Goal: Find contact information: Find contact information

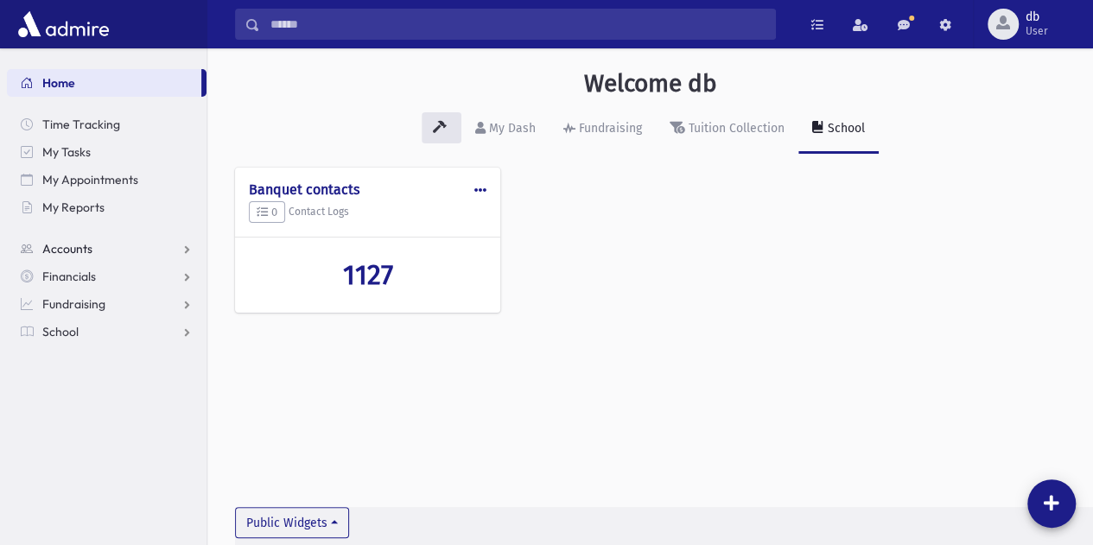
click at [90, 241] on span "Accounts" at bounding box center [67, 249] width 50 height 16
click at [136, 276] on link "Account List" at bounding box center [107, 277] width 200 height 28
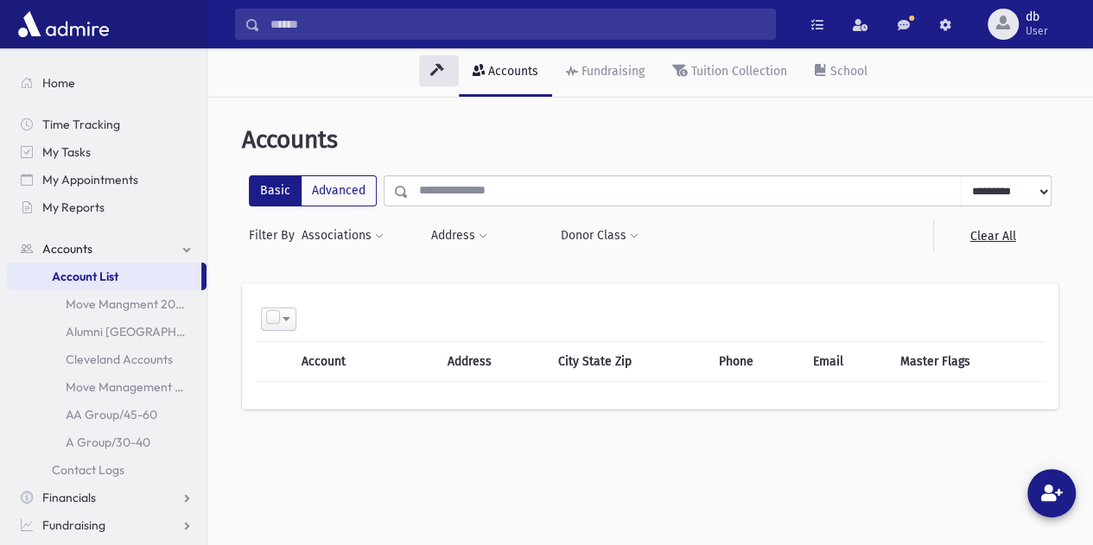
click at [485, 35] on input "Search" at bounding box center [517, 24] width 515 height 31
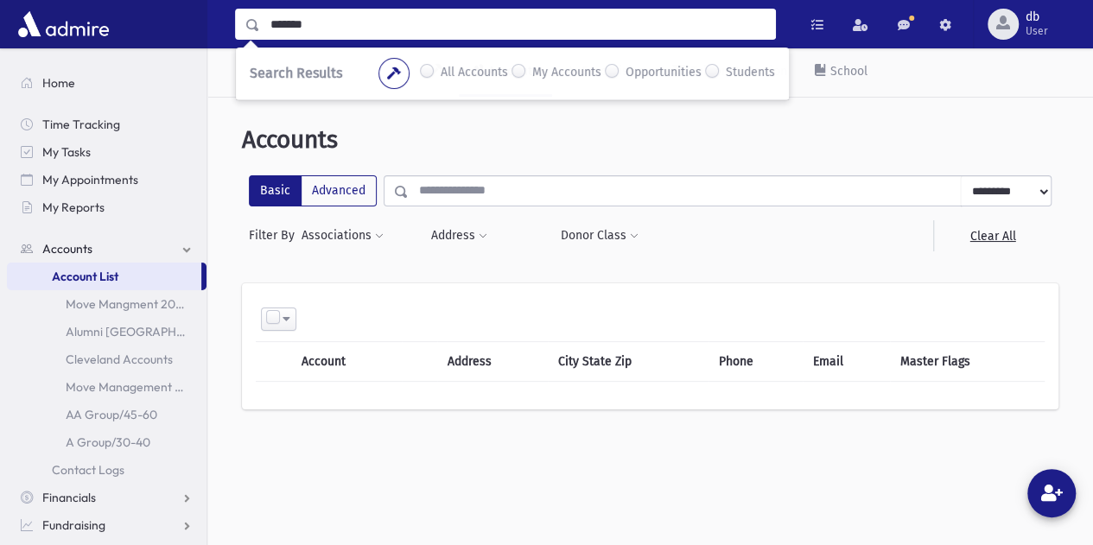
type input "*******"
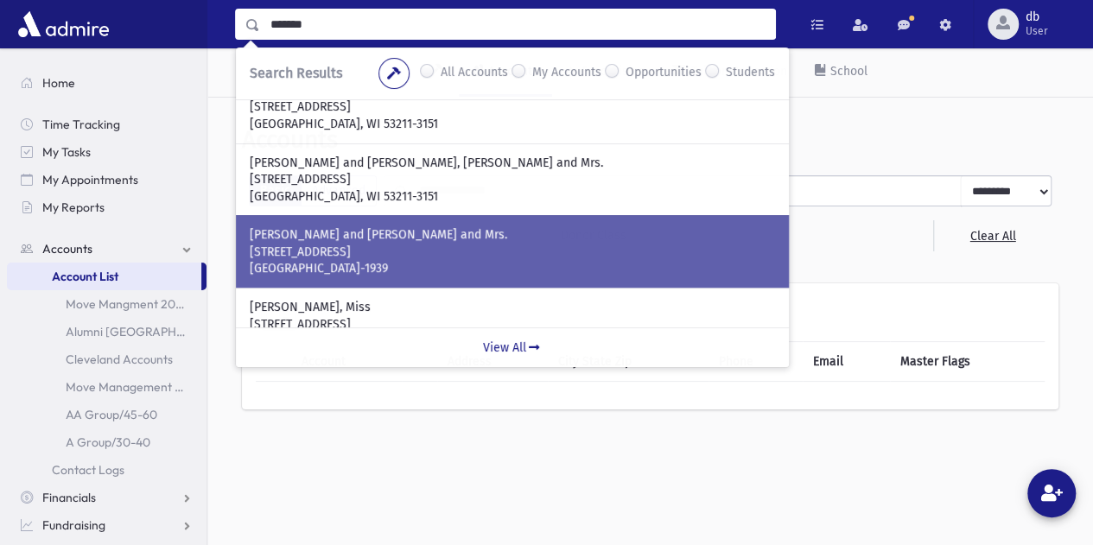
scroll to position [356, 0]
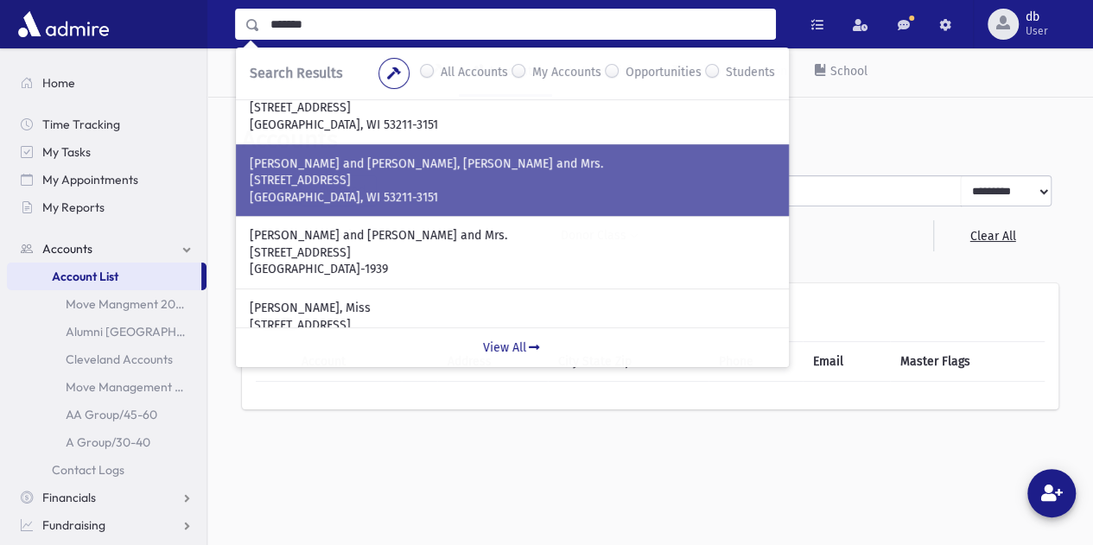
click at [474, 175] on p "[STREET_ADDRESS]" at bounding box center [512, 180] width 525 height 17
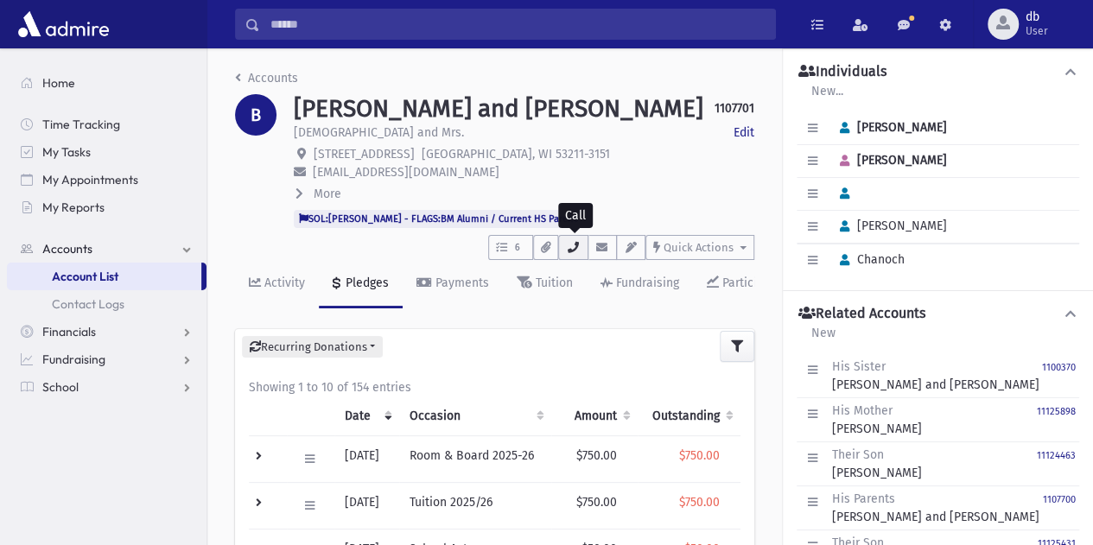
click at [580, 249] on icon "button" at bounding box center [573, 247] width 14 height 11
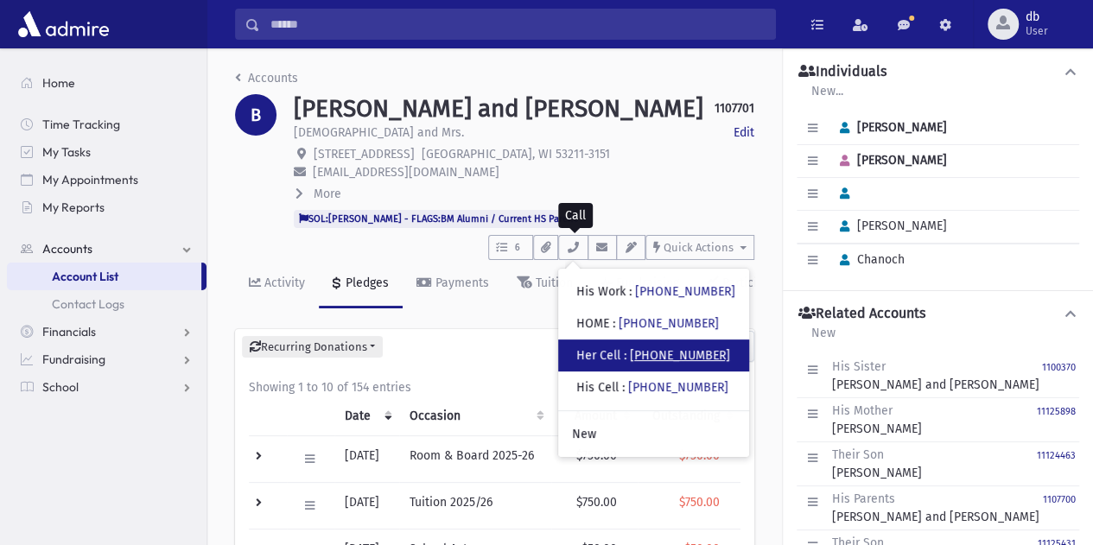
click at [681, 355] on link "(718) 510-4146" at bounding box center [680, 355] width 100 height 15
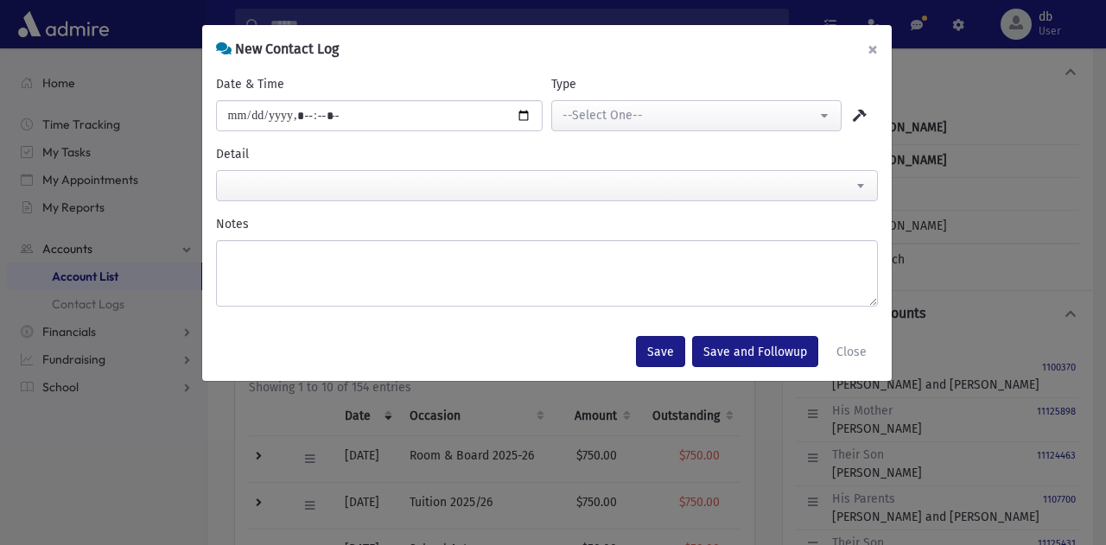
click at [871, 28] on button "×" at bounding box center [872, 49] width 38 height 48
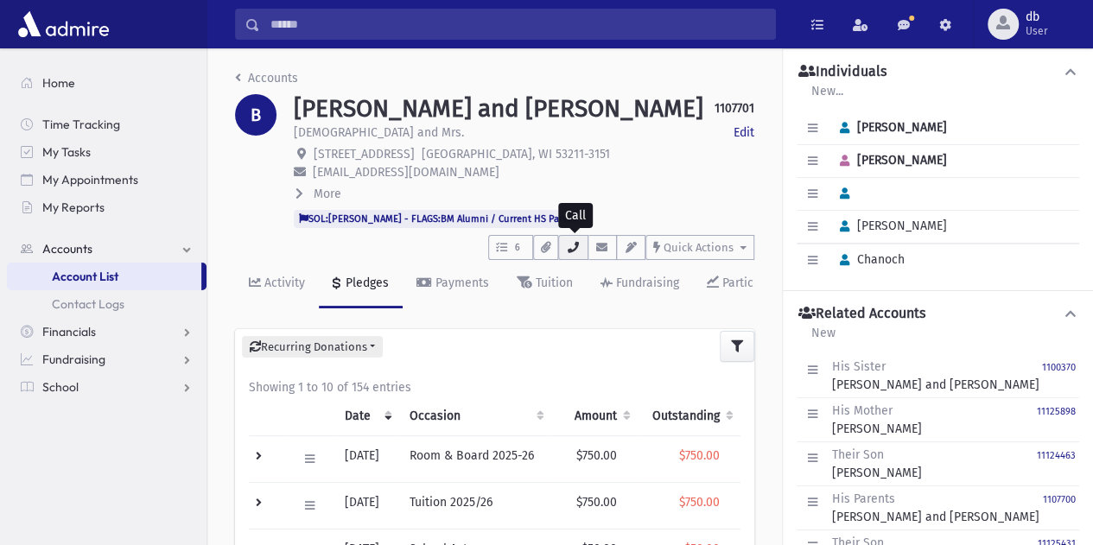
click at [578, 250] on icon "button" at bounding box center [573, 247] width 14 height 11
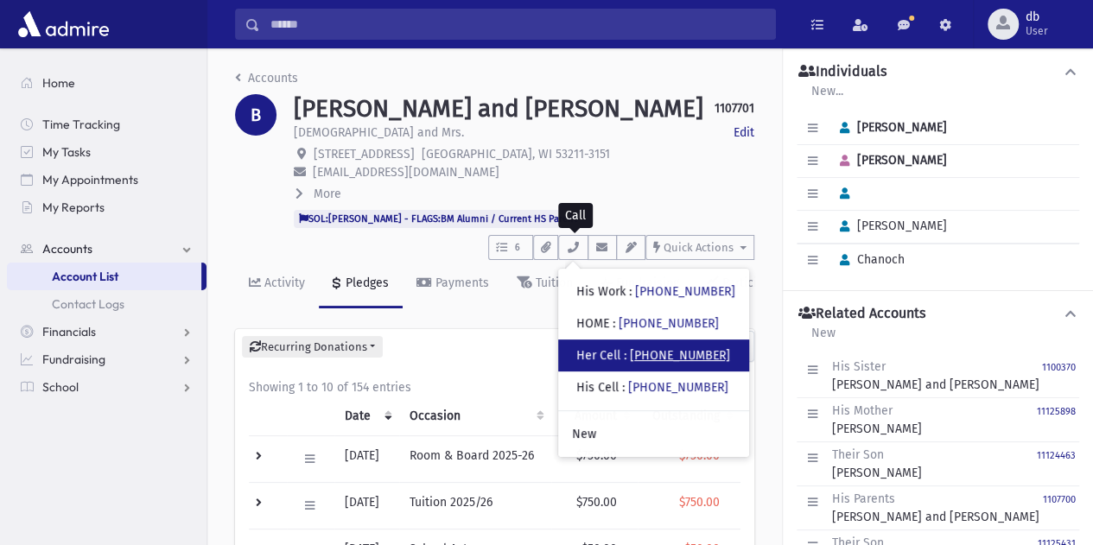
click at [673, 352] on link "(718) 510-4146" at bounding box center [680, 355] width 100 height 15
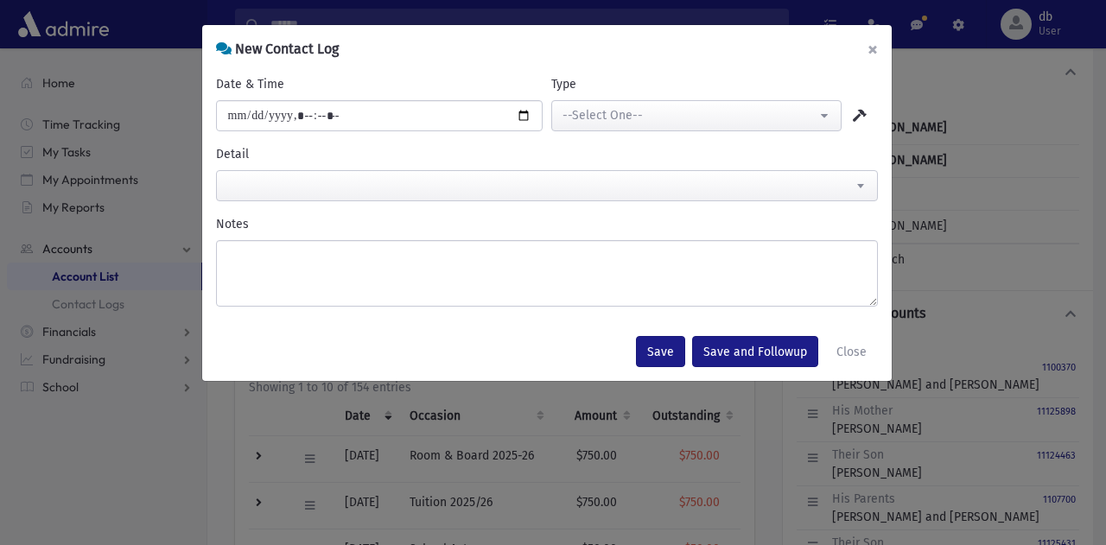
click at [887, 39] on button "×" at bounding box center [872, 49] width 38 height 48
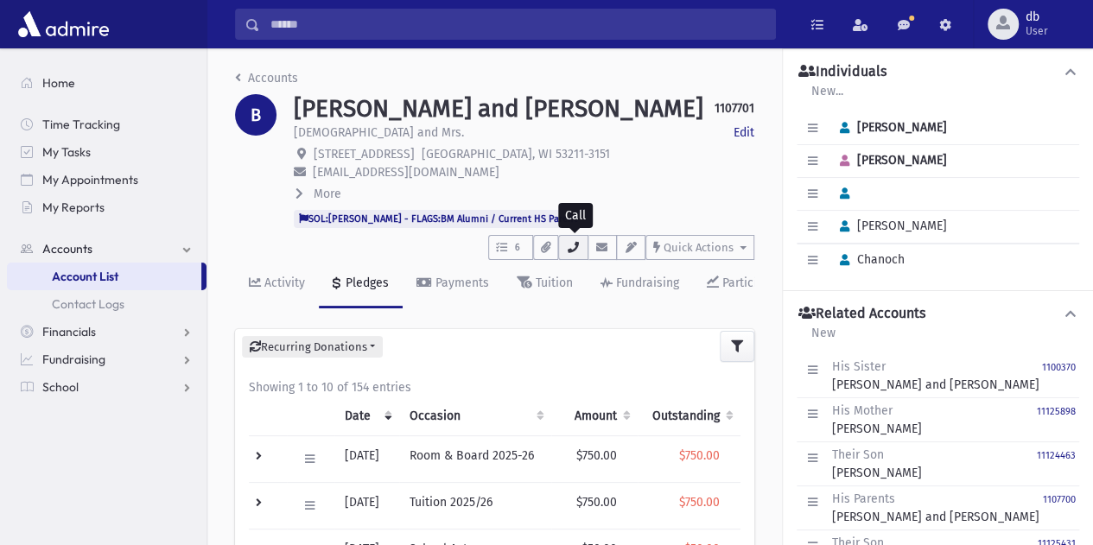
click at [577, 249] on icon "button" at bounding box center [573, 247] width 14 height 11
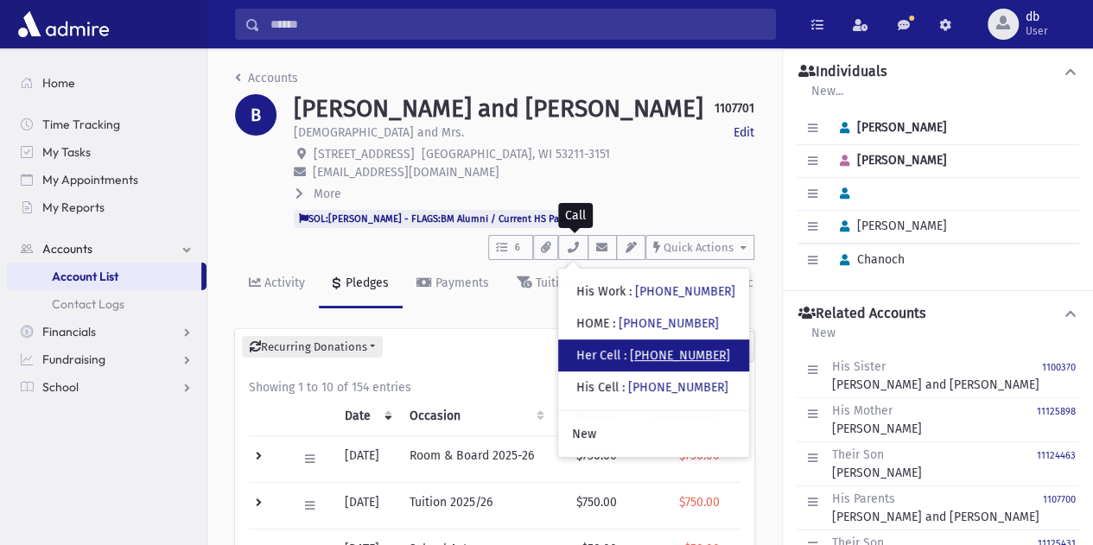
click at [688, 348] on link "(718) 510-4146" at bounding box center [680, 355] width 100 height 15
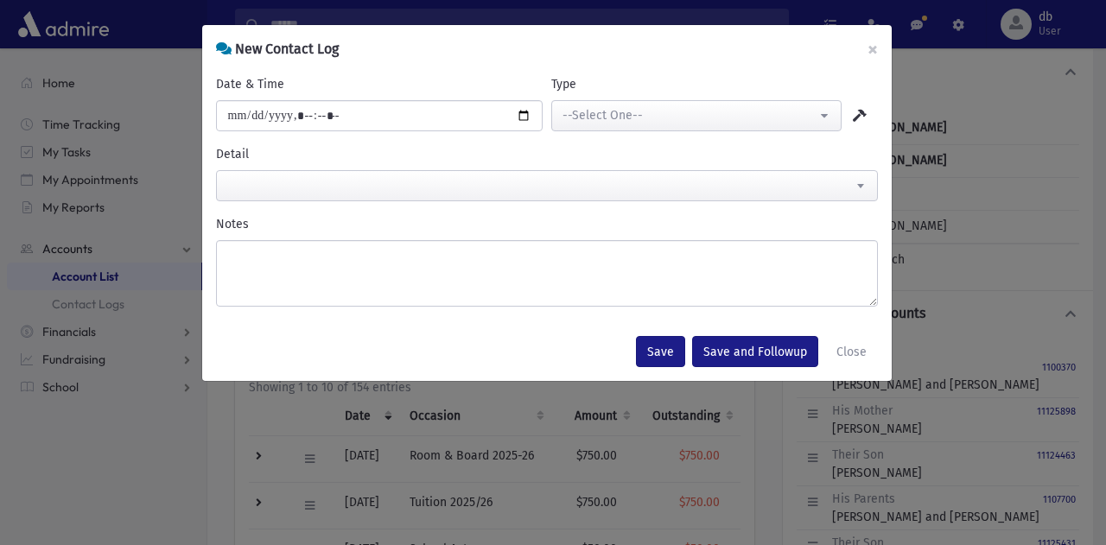
click at [936, 25] on div "**********" at bounding box center [553, 272] width 1106 height 545
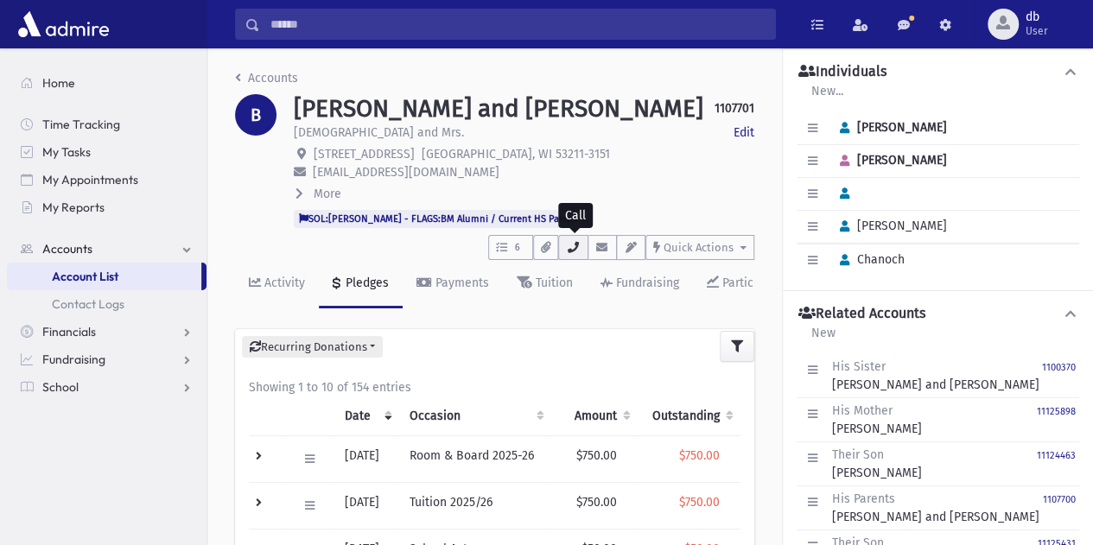
click at [574, 243] on icon "button" at bounding box center [573, 247] width 14 height 11
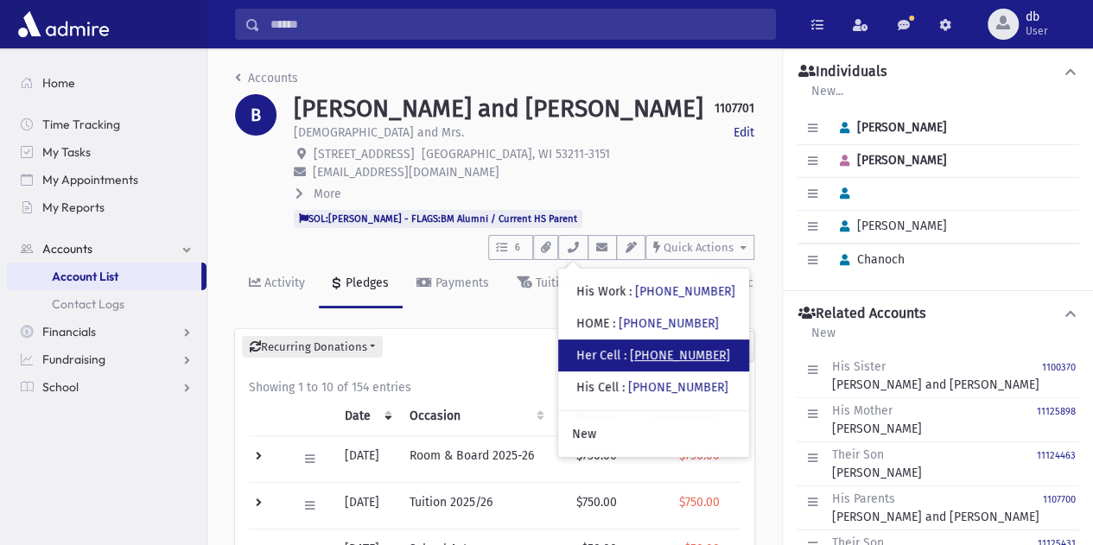
click at [641, 357] on link "(718) 510-4146" at bounding box center [680, 355] width 100 height 15
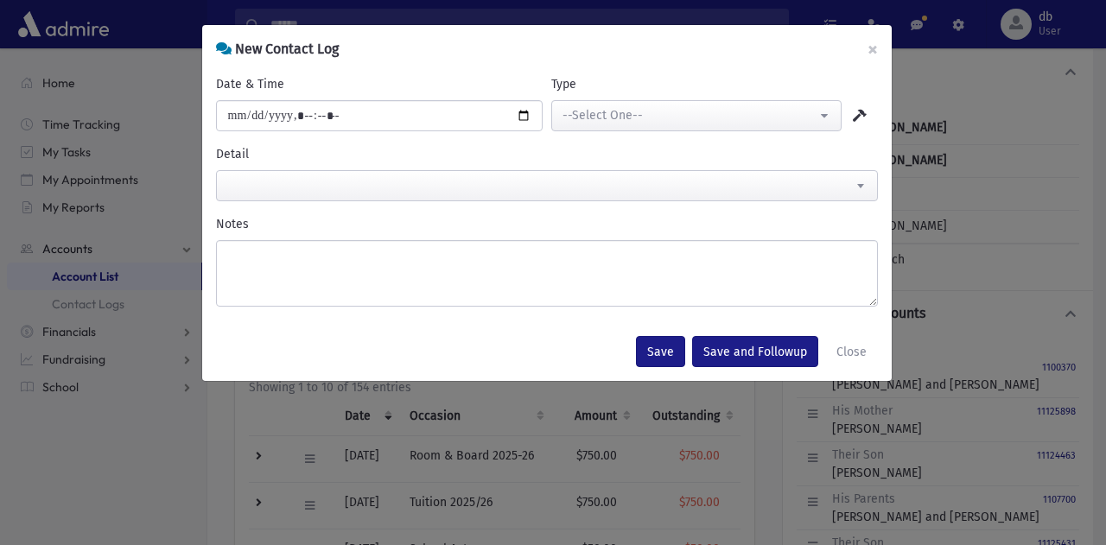
click at [1092, 219] on div "**********" at bounding box center [553, 272] width 1106 height 545
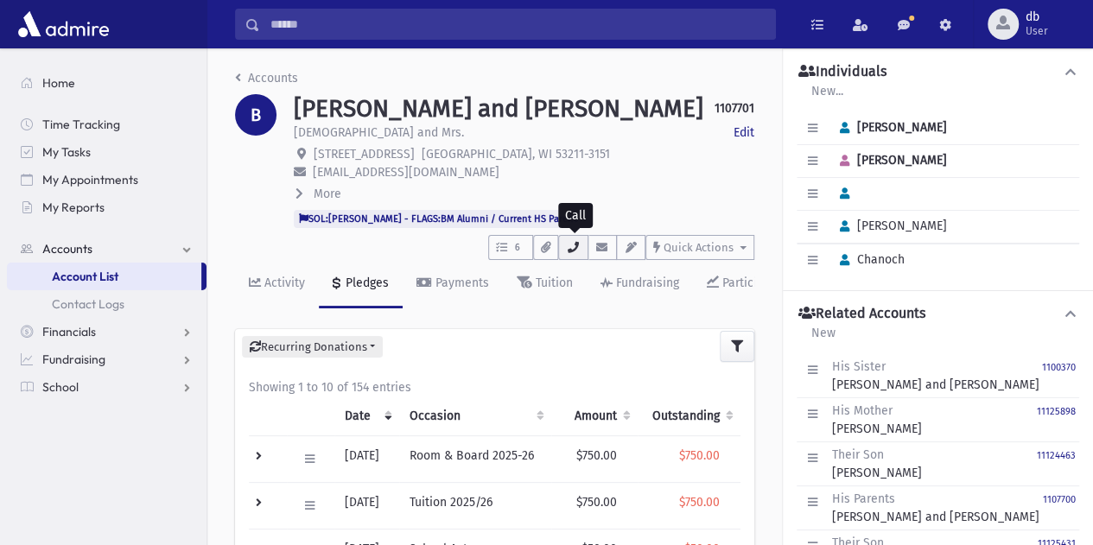
click at [575, 250] on icon "button" at bounding box center [573, 247] width 14 height 11
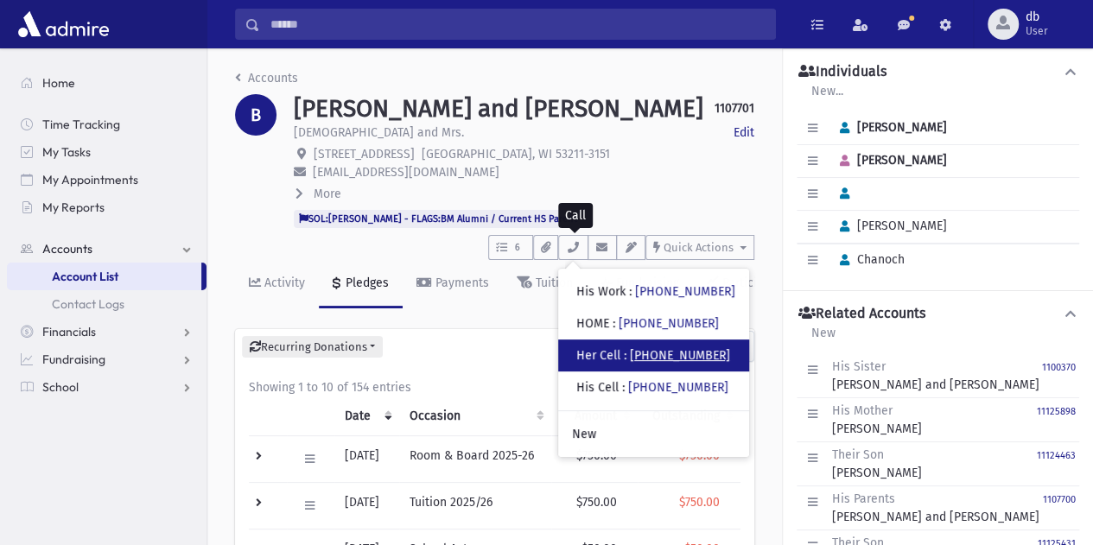
click at [665, 352] on link "(718) 510-4146" at bounding box center [680, 355] width 100 height 15
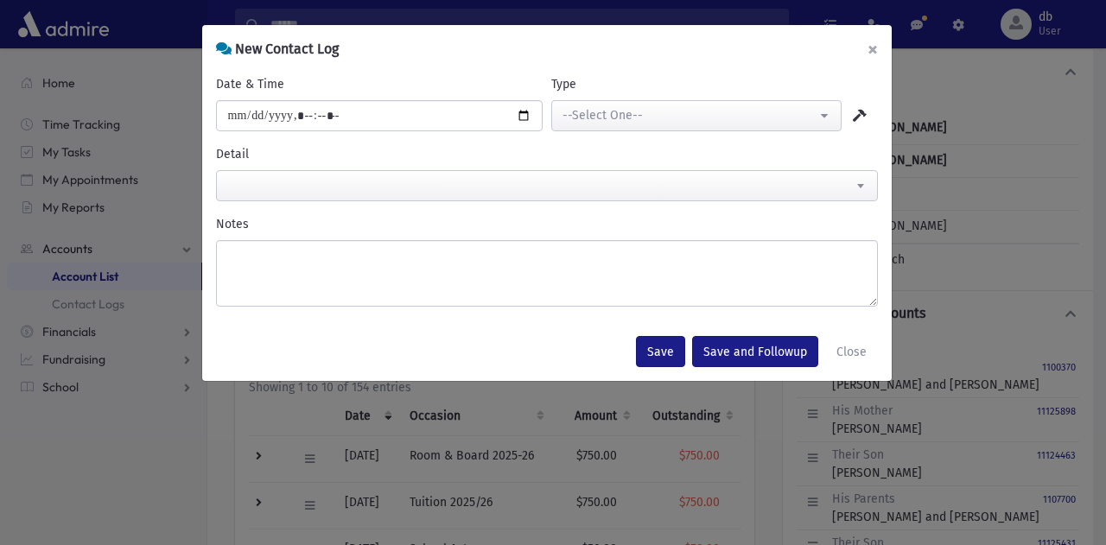
click at [874, 48] on button "×" at bounding box center [872, 49] width 38 height 48
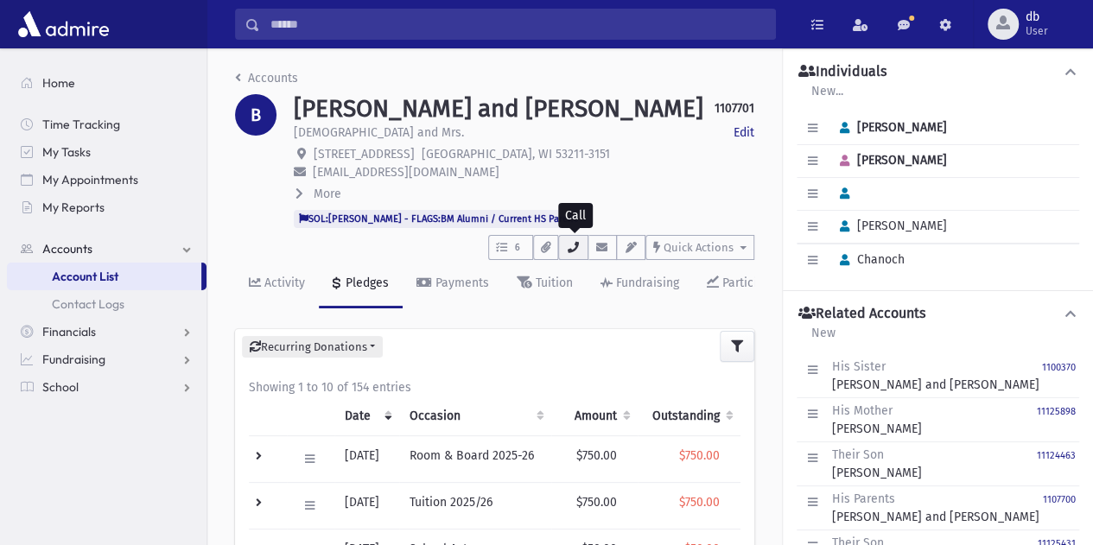
click at [565, 249] on button "button" at bounding box center [572, 247] width 29 height 25
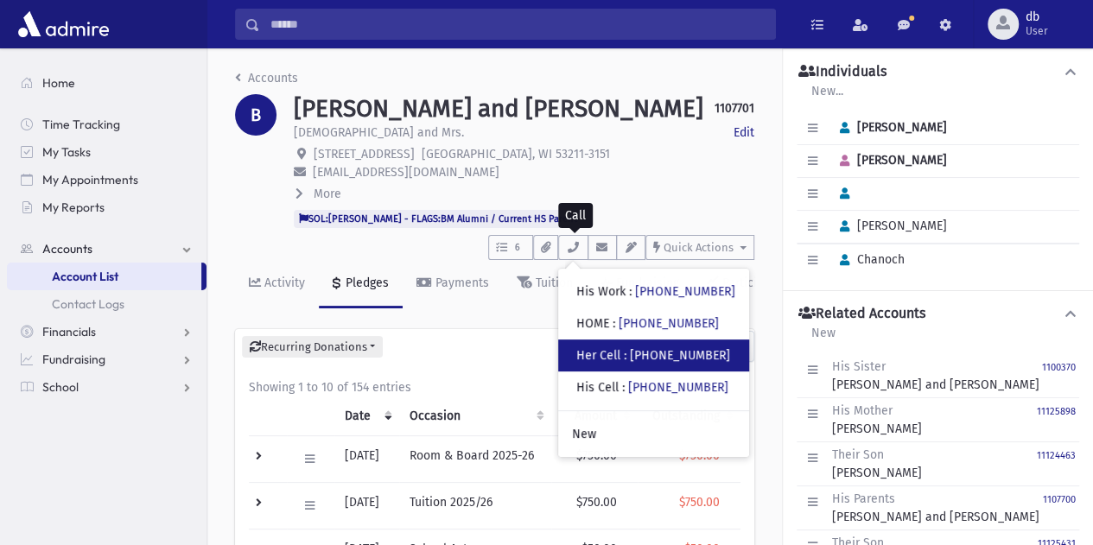
click at [648, 362] on div "Her Cell : (718) 510-4146" at bounding box center [653, 355] width 154 height 18
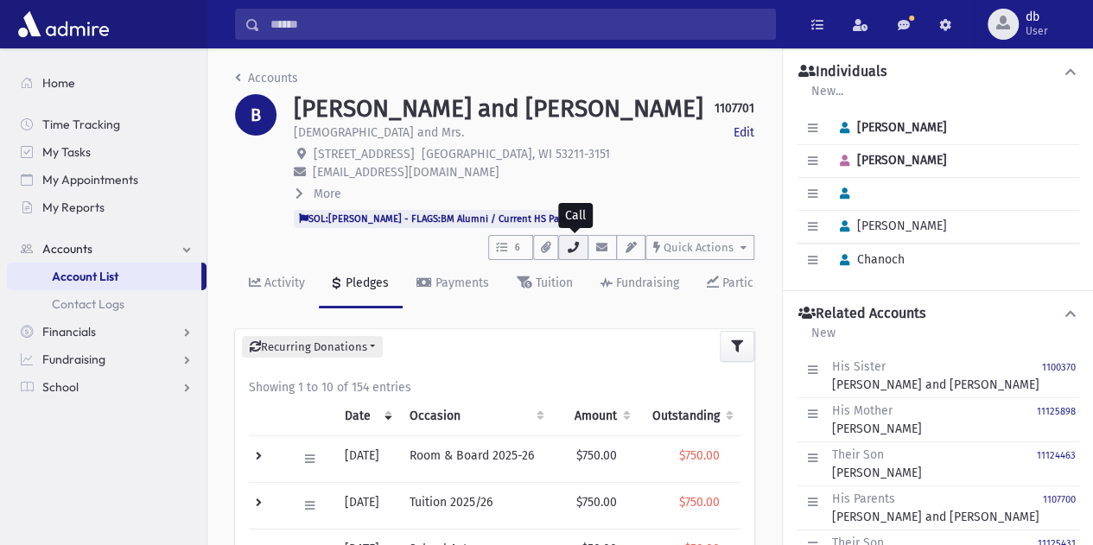
click at [574, 242] on icon "button" at bounding box center [573, 247] width 14 height 11
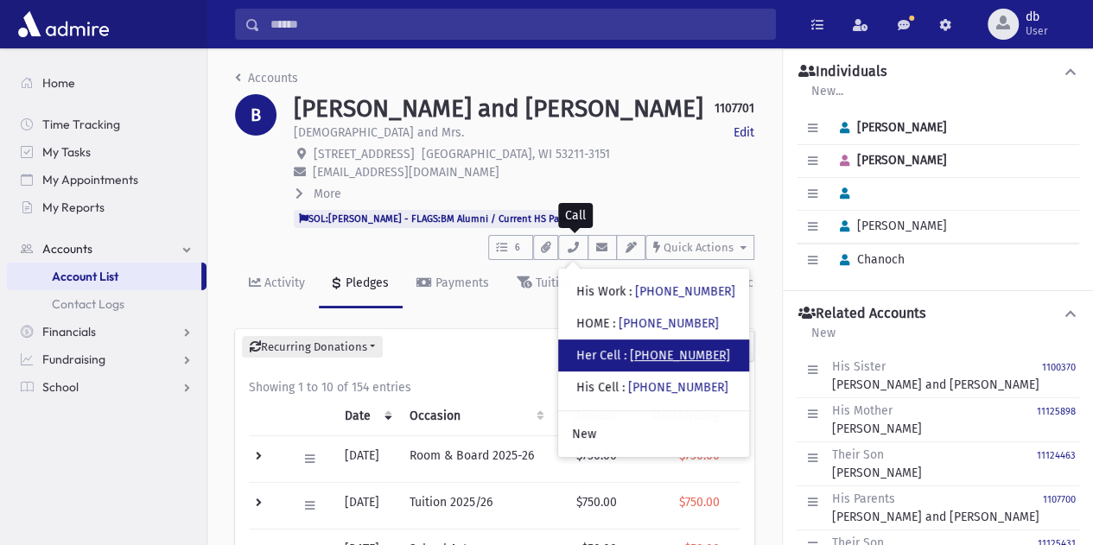
click at [659, 352] on link "(718) 510-4146" at bounding box center [680, 355] width 100 height 15
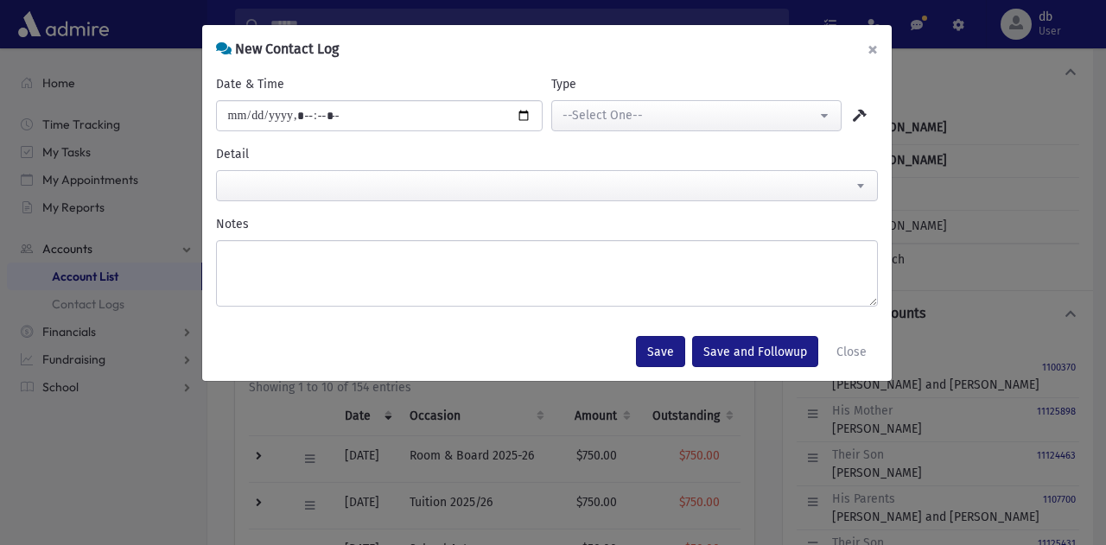
click at [870, 51] on button "×" at bounding box center [872, 49] width 38 height 48
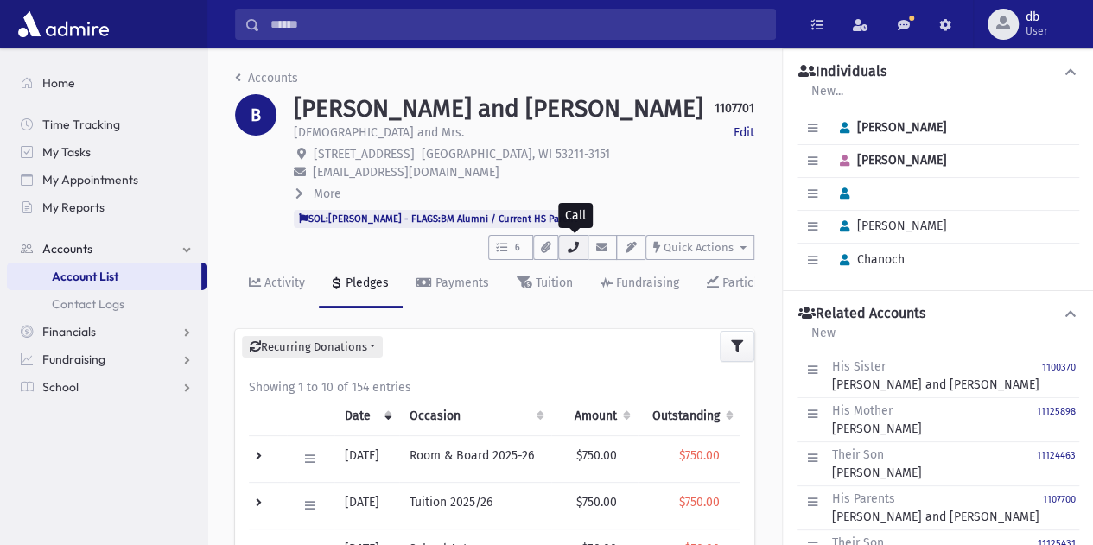
click at [572, 242] on icon "button" at bounding box center [573, 247] width 14 height 11
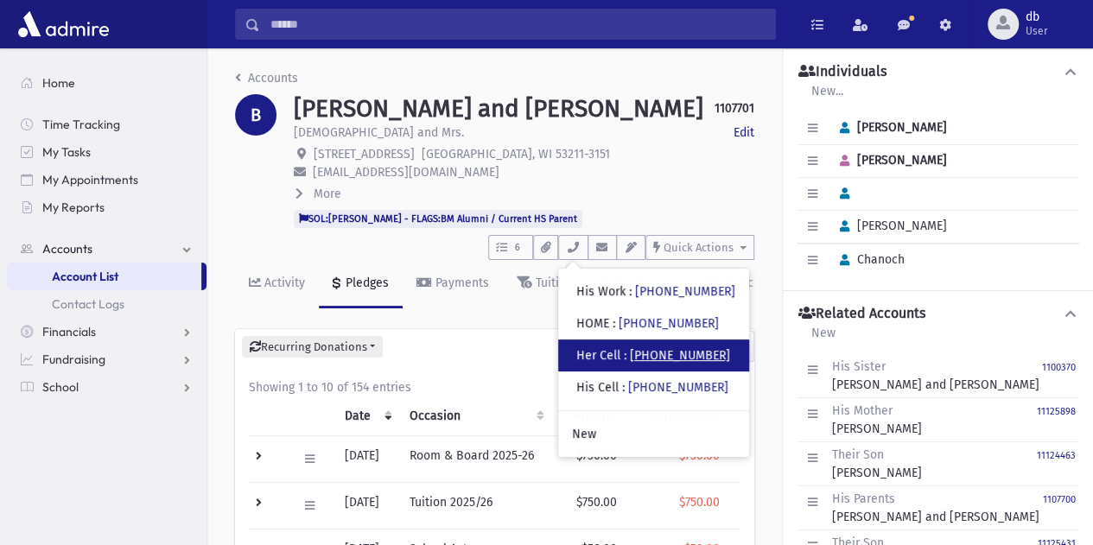
click at [662, 360] on link "(718) 510-4146" at bounding box center [680, 355] width 100 height 15
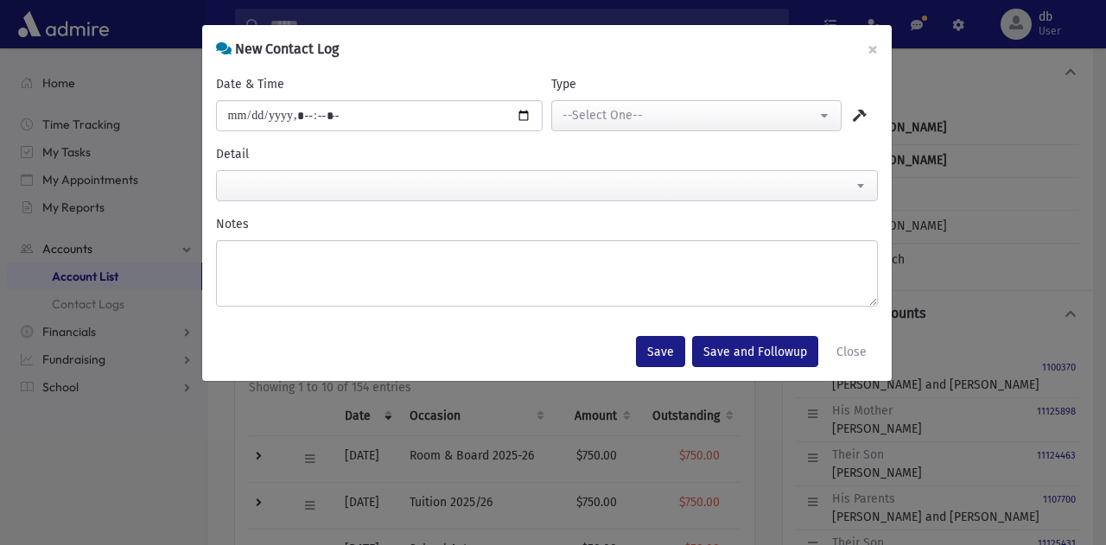
click at [895, 68] on div "**********" at bounding box center [553, 272] width 1106 height 545
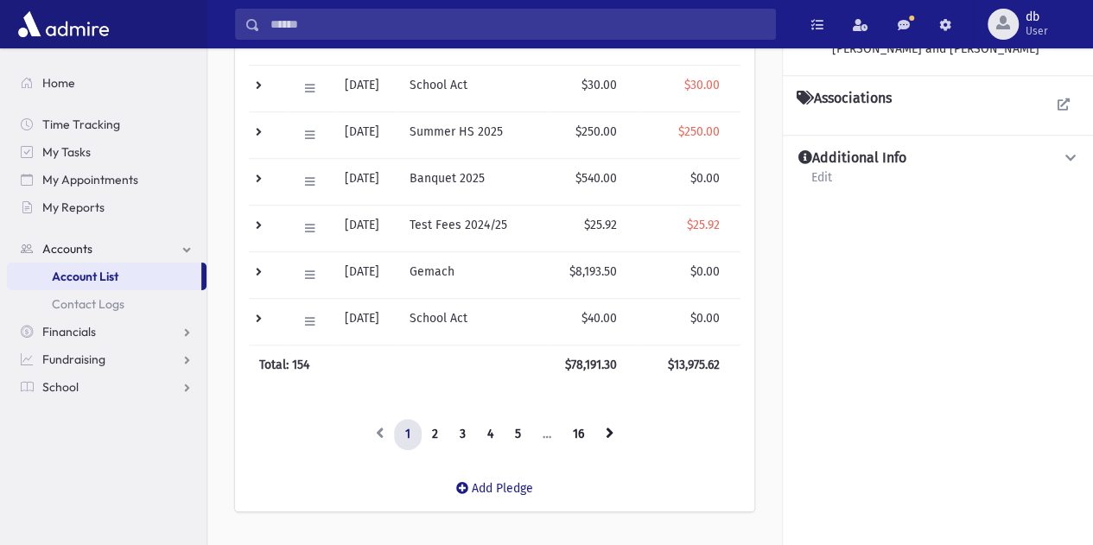
scroll to position [558, 0]
click at [492, 422] on link "4" at bounding box center [490, 433] width 29 height 31
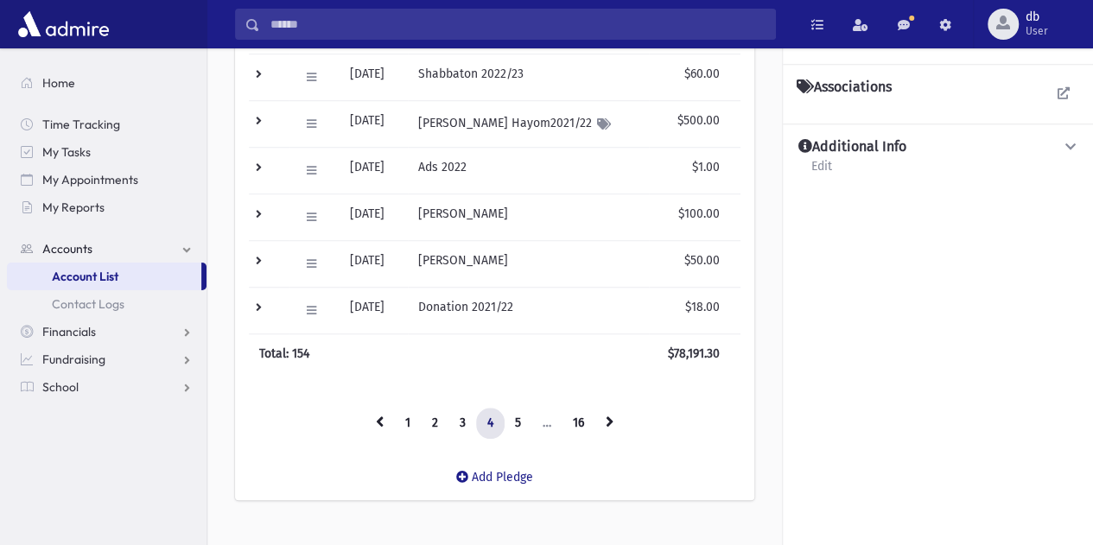
scroll to position [594, 0]
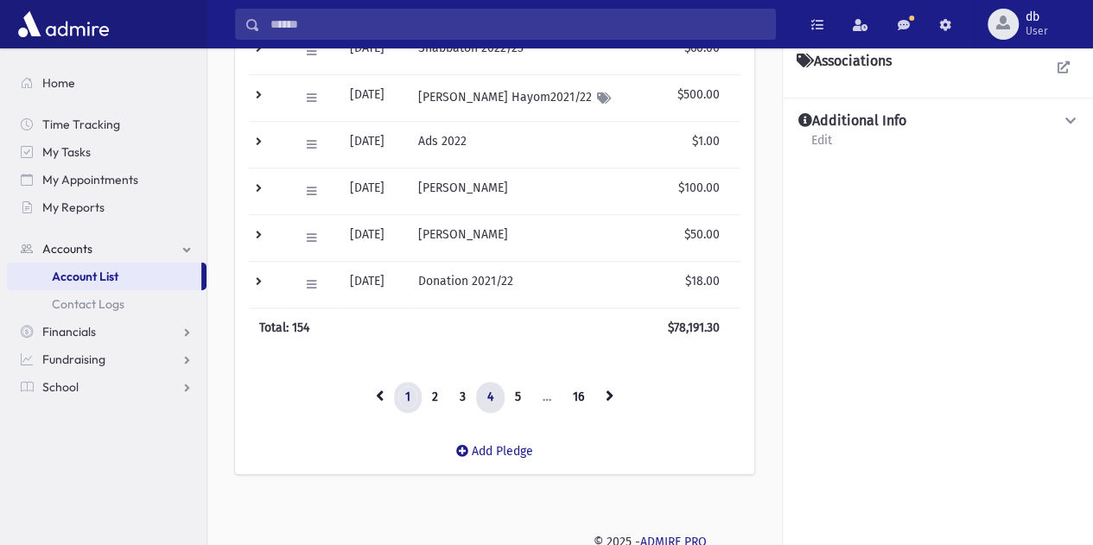
click at [397, 387] on link "1" at bounding box center [408, 397] width 28 height 31
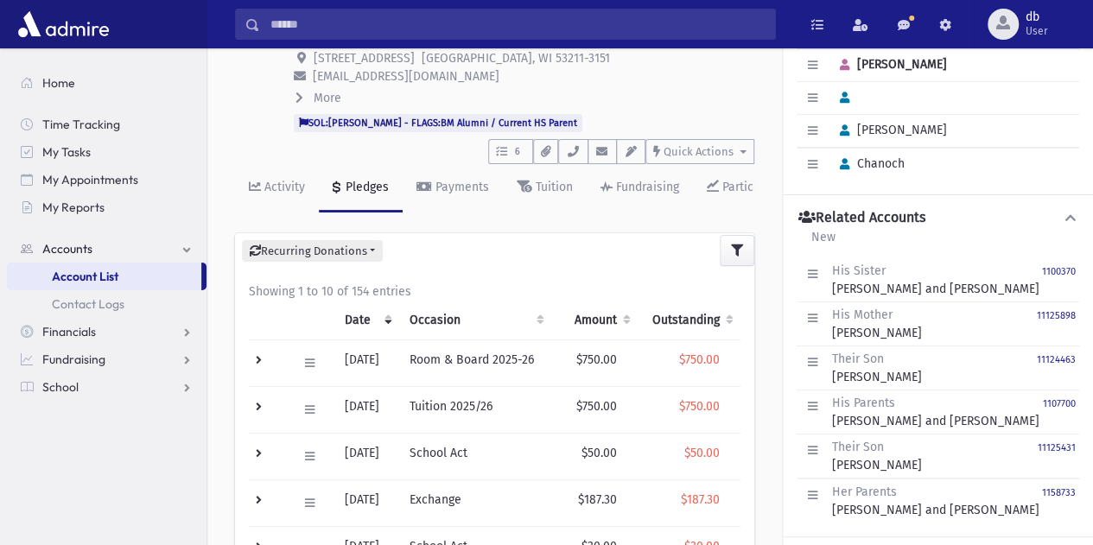
scroll to position [0, 0]
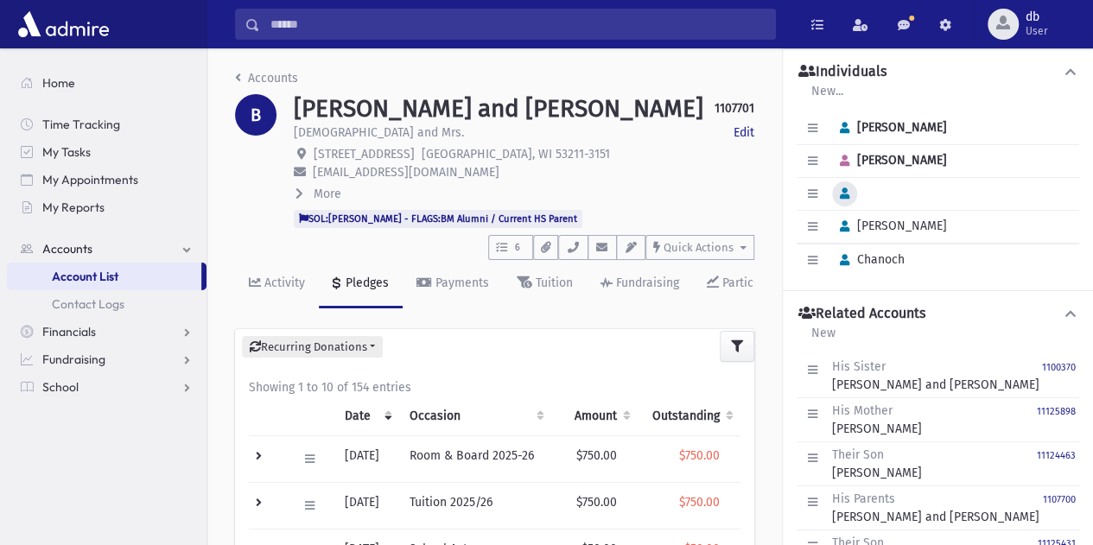
click at [853, 194] on button "button" at bounding box center [844, 193] width 25 height 25
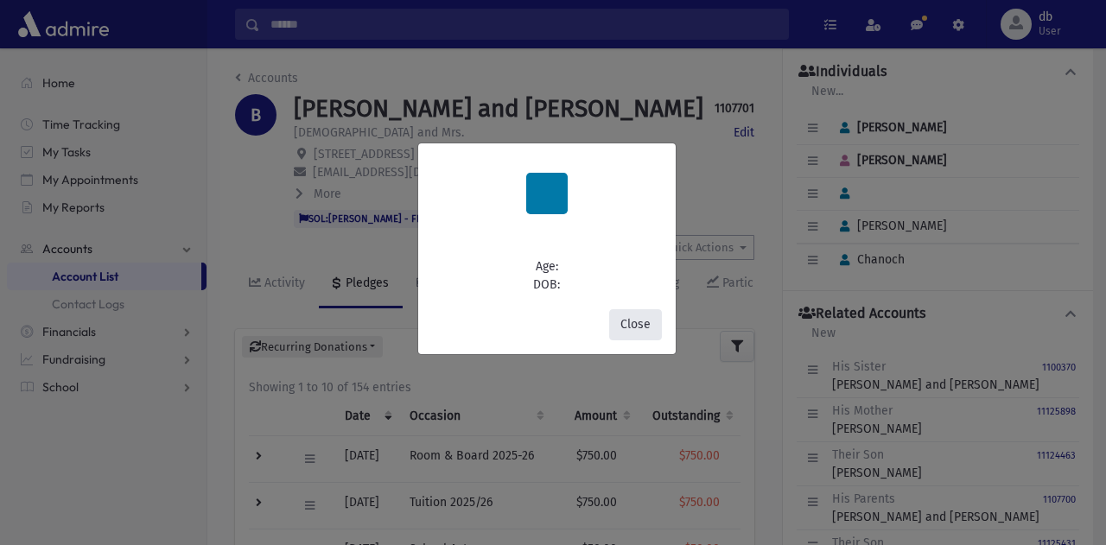
click at [636, 331] on button "Close" at bounding box center [635, 324] width 53 height 31
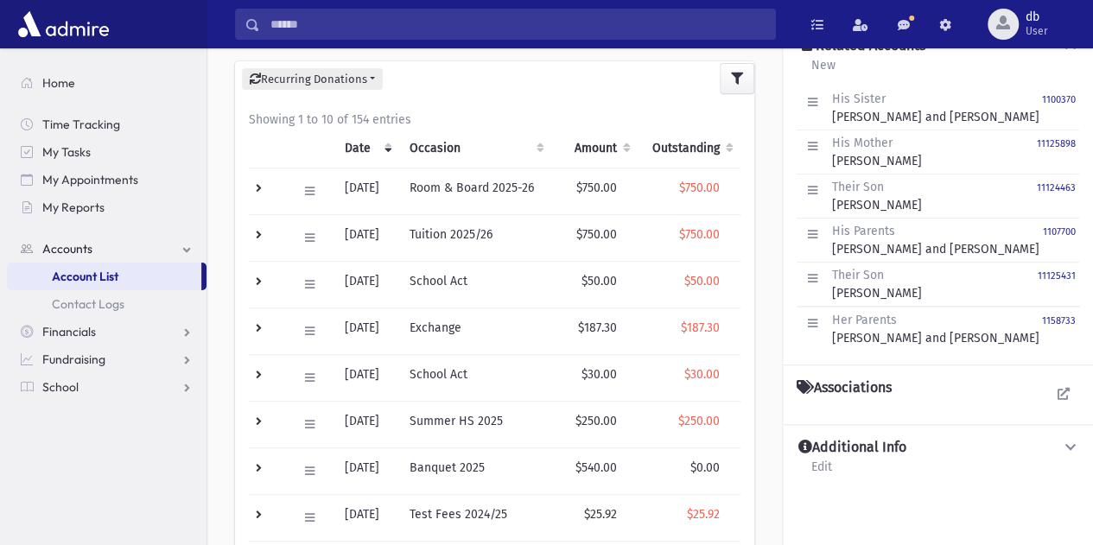
scroll to position [269, 0]
click at [97, 117] on span "Time Tracking" at bounding box center [81, 125] width 78 height 16
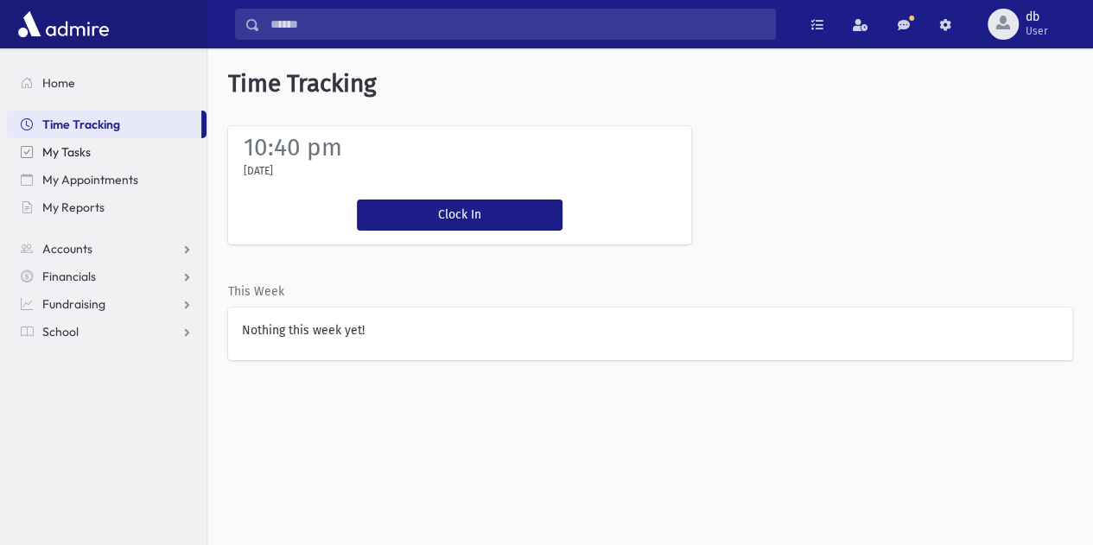
click at [81, 148] on span "My Tasks" at bounding box center [66, 152] width 48 height 16
